Goal: Find specific page/section: Find specific page/section

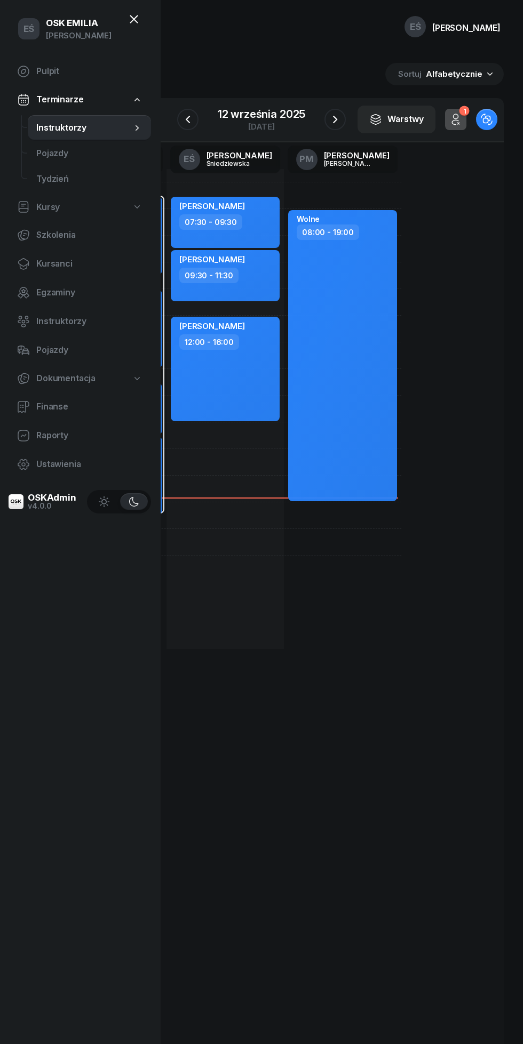
click at [49, 264] on span "Kursanci" at bounding box center [89, 264] width 106 height 14
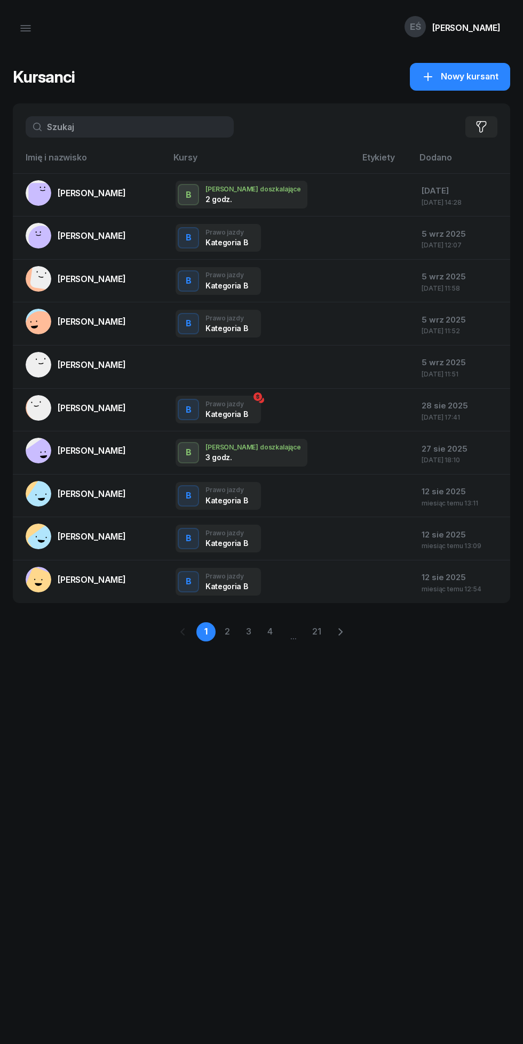
click at [105, 127] on input "text" at bounding box center [130, 126] width 208 height 21
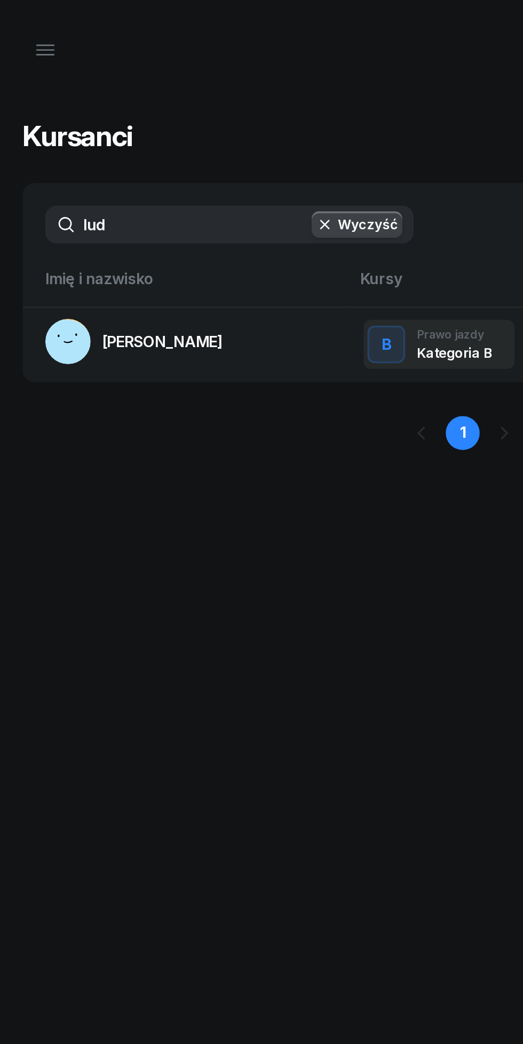
type input "lud"
click at [94, 199] on link "[PERSON_NAME]" at bounding box center [76, 193] width 100 height 26
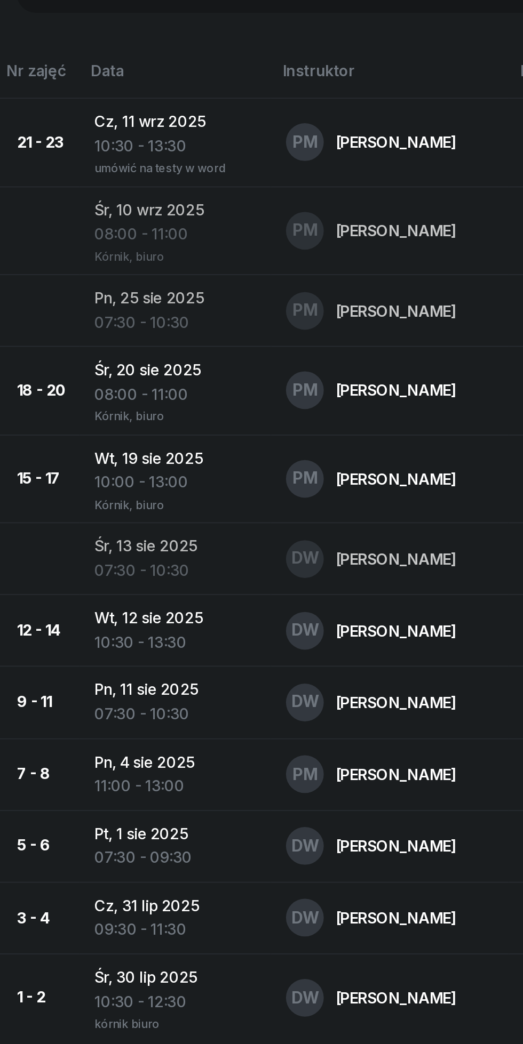
scroll to position [507, 0]
